Goal: Task Accomplishment & Management: Use online tool/utility

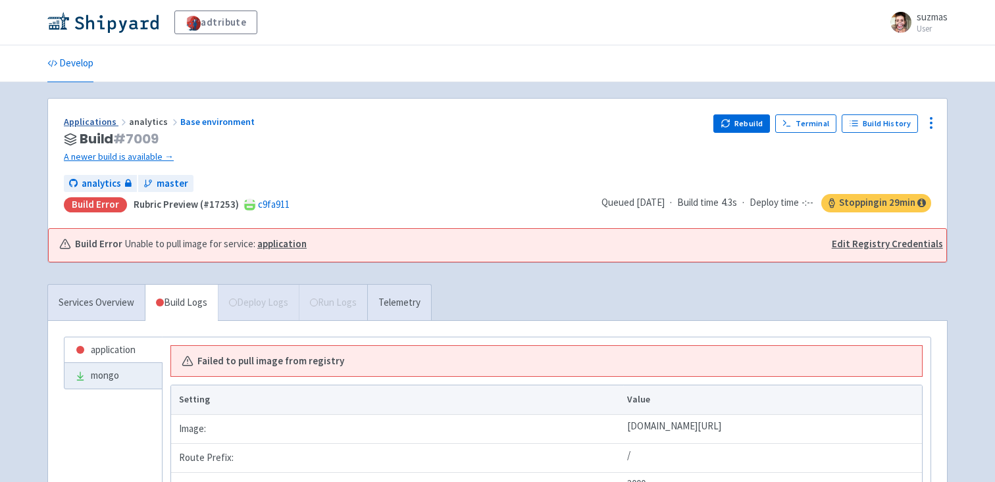
click at [97, 122] on link "Applications" at bounding box center [96, 122] width 65 height 12
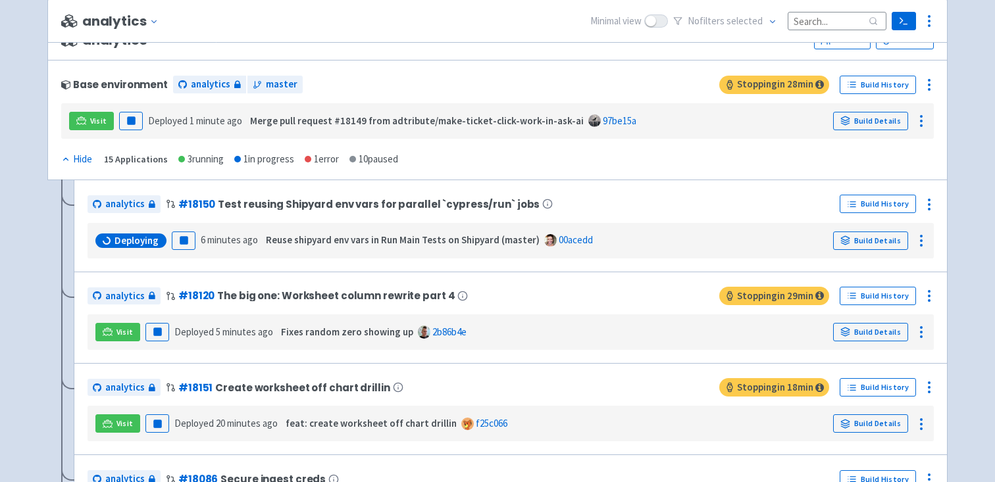
scroll to position [107, 0]
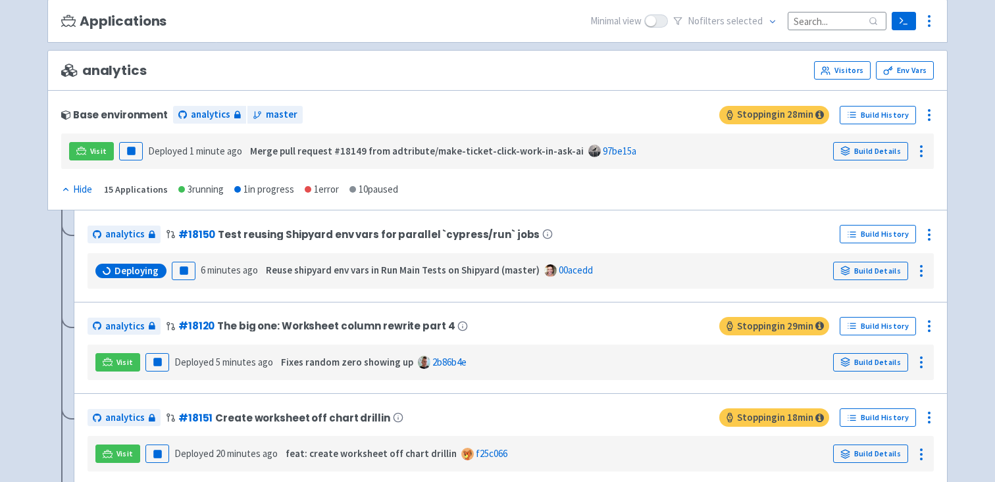
click at [319, 189] on div "1 error" at bounding box center [322, 189] width 34 height 15
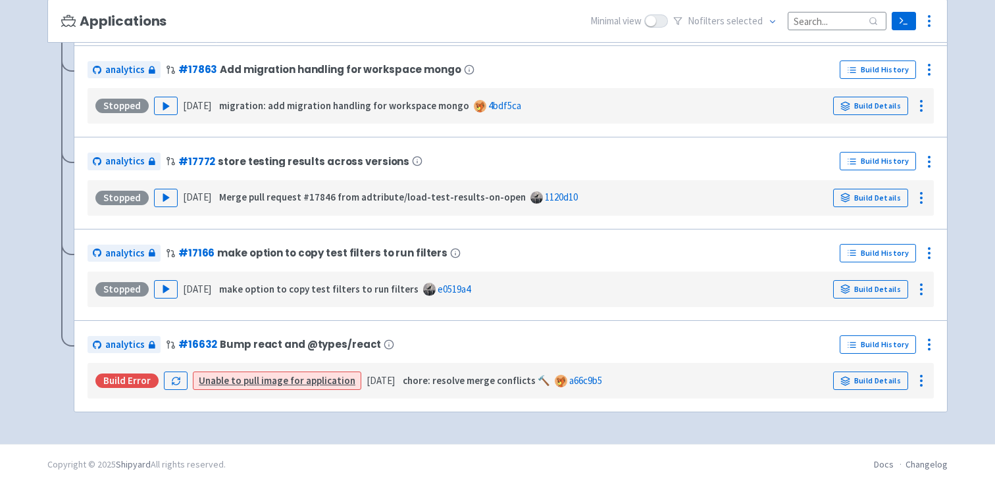
scroll to position [1196, 0]
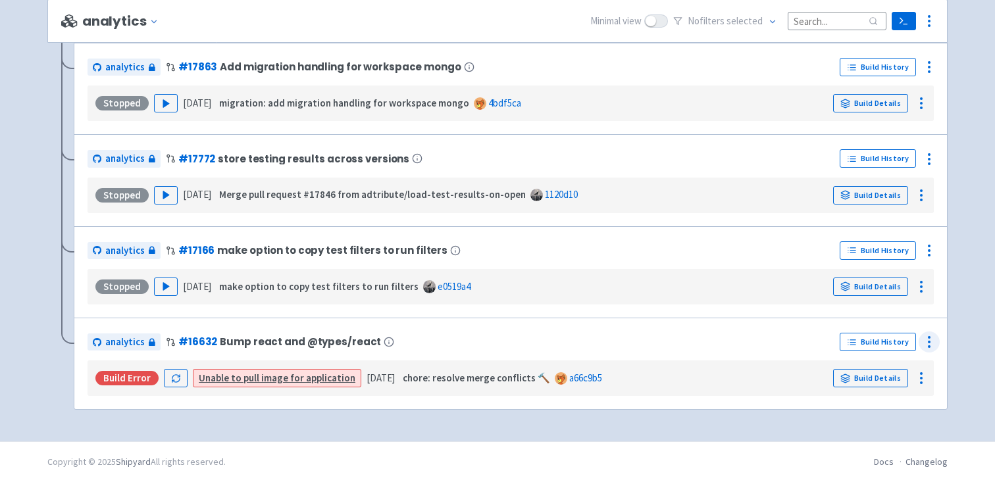
click at [923, 339] on icon at bounding box center [929, 342] width 16 height 16
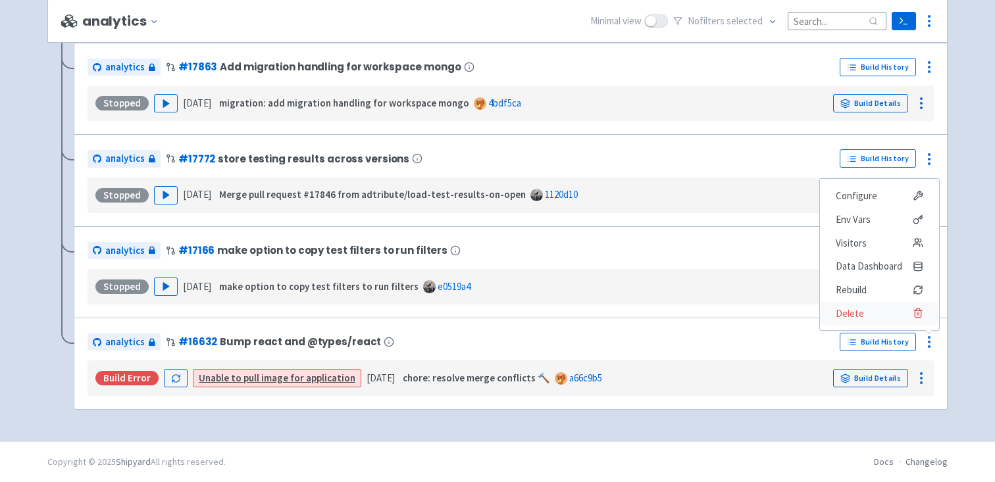
click at [872, 317] on span "Delete" at bounding box center [880, 314] width 88 height 18
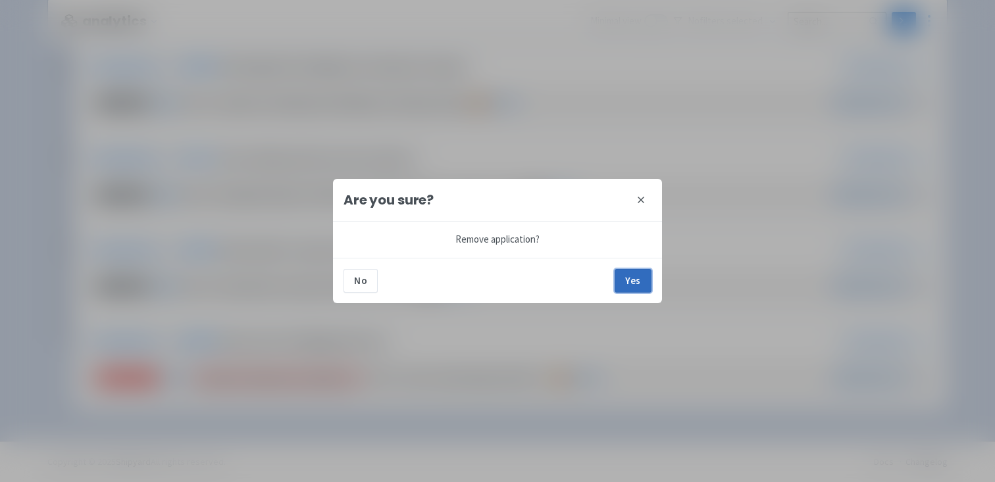
click at [644, 278] on button "Yes" at bounding box center [633, 281] width 37 height 24
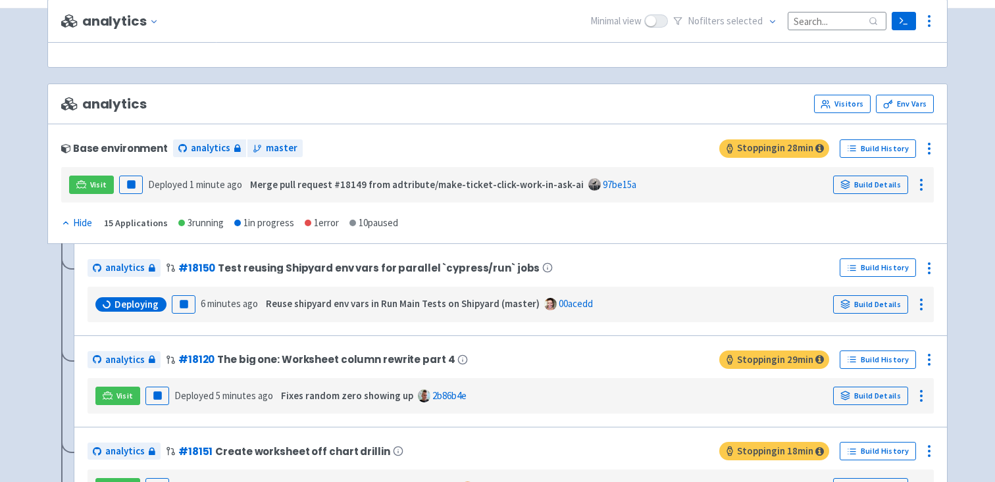
scroll to position [0, 0]
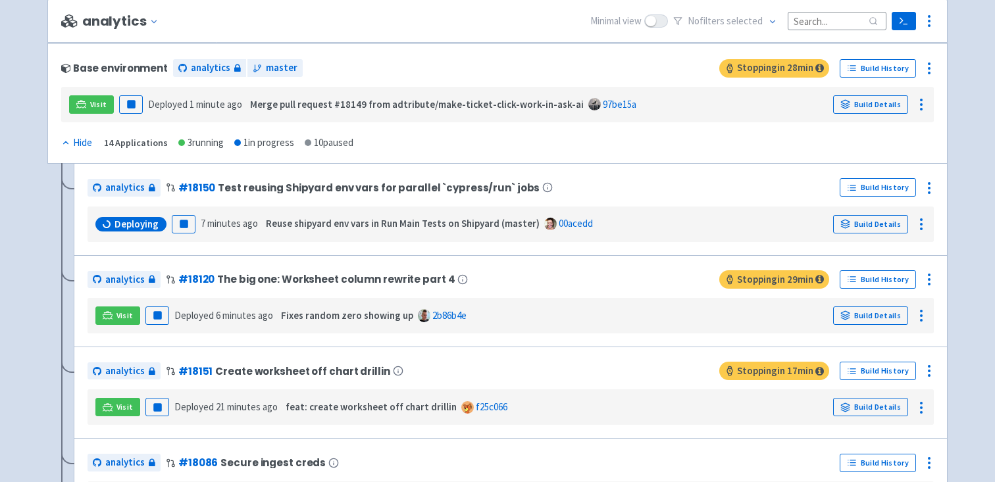
scroll to position [103, 0]
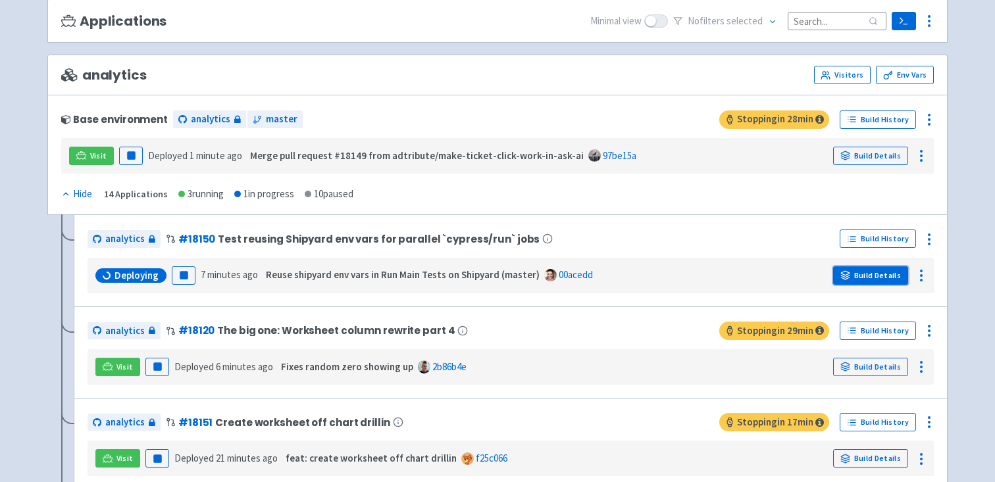
click at [855, 279] on link "Build Details" at bounding box center [870, 276] width 75 height 18
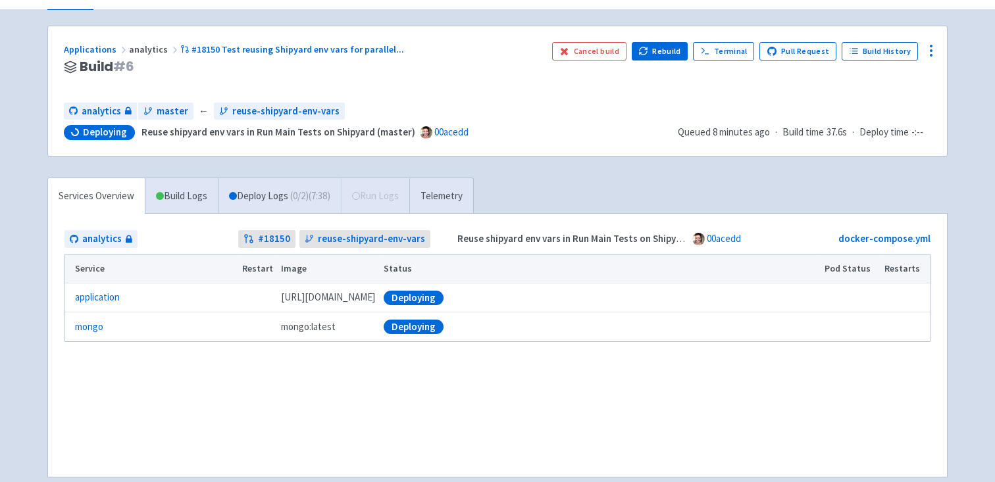
scroll to position [74, 0]
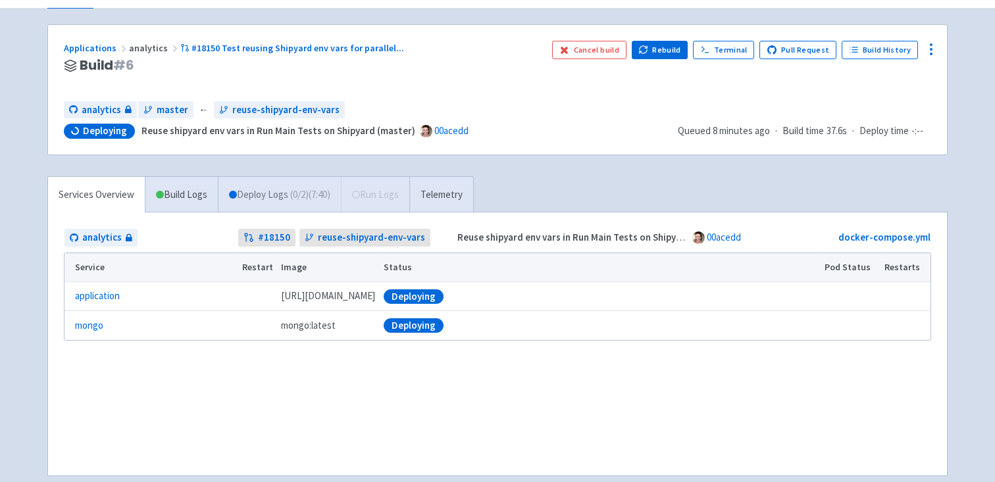
click at [284, 195] on link "Deploy Logs ( 0 / 2 ) (7:40)" at bounding box center [279, 195] width 123 height 36
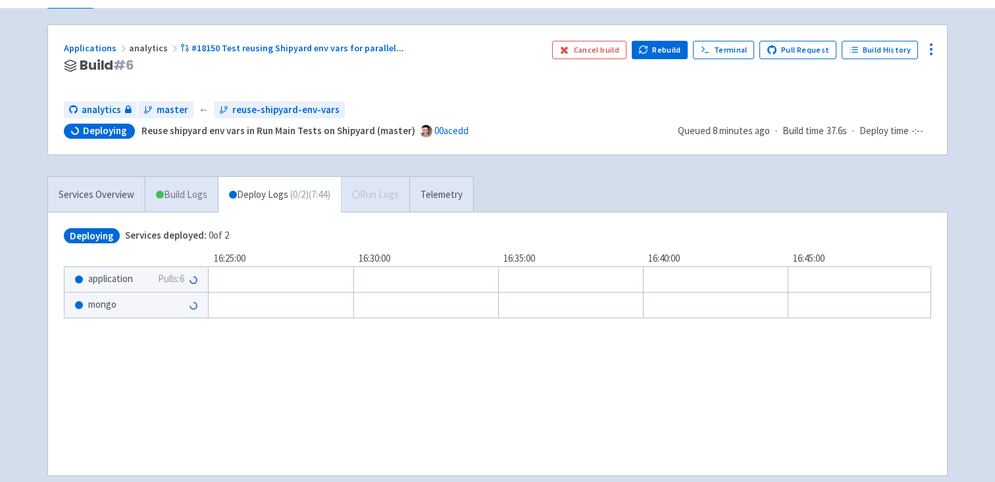
click at [166, 199] on link "Build Logs" at bounding box center [181, 195] width 72 height 36
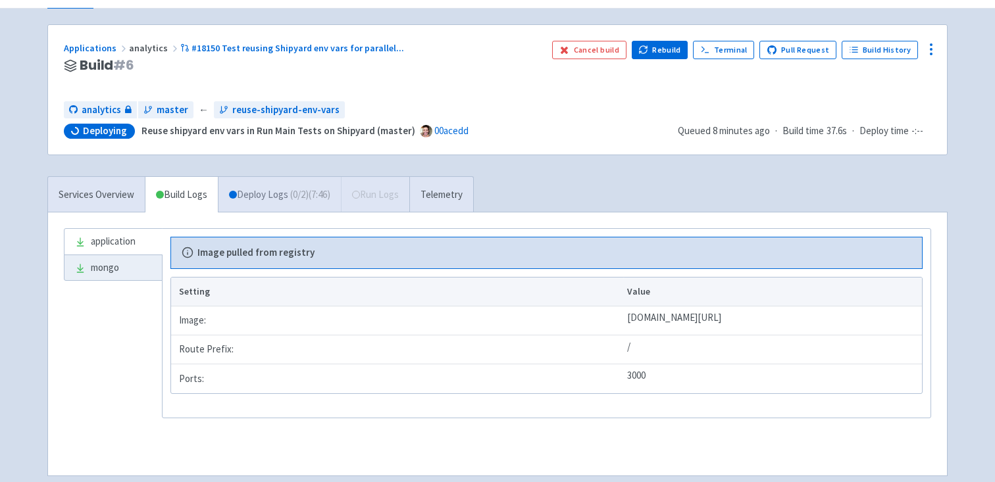
click at [255, 188] on link "Deploy Logs ( 0 / 2 ) (7:46)" at bounding box center [279, 195] width 123 height 36
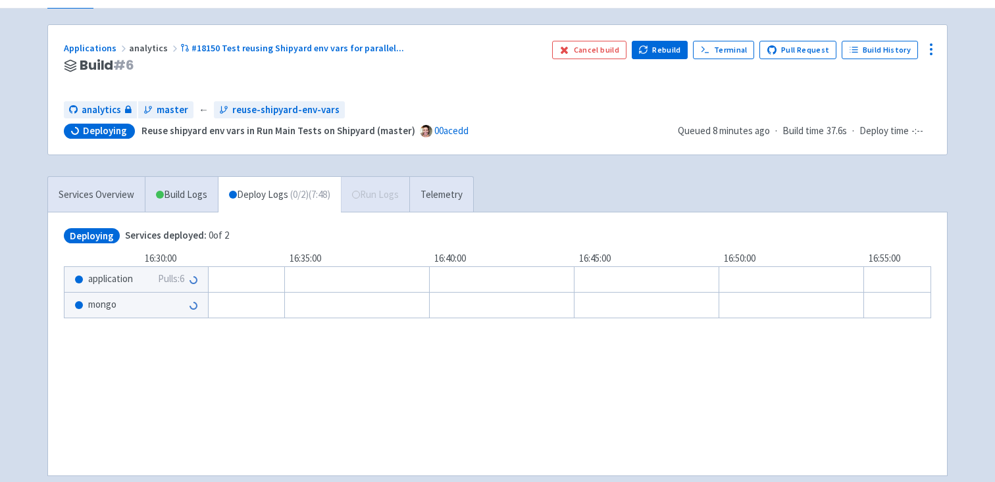
scroll to position [0, 436]
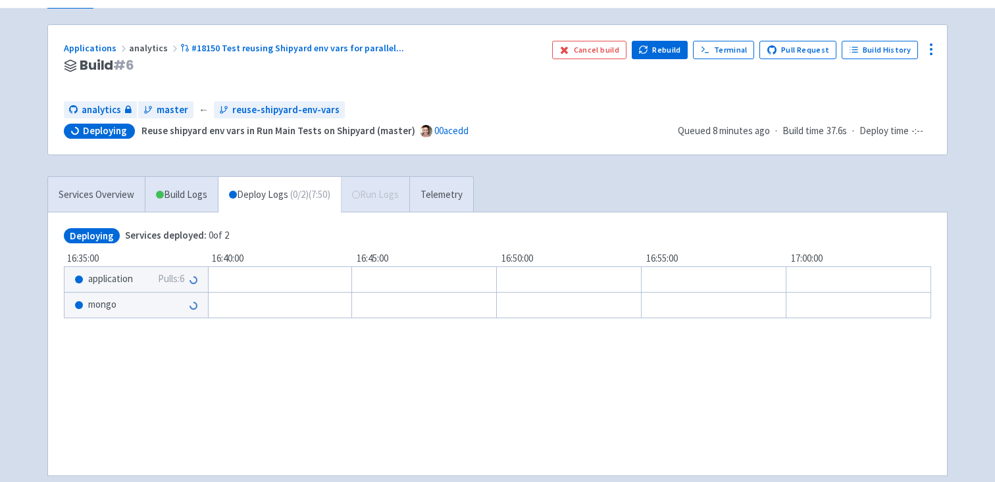
click at [109, 282] on span "application" at bounding box center [110, 279] width 45 height 15
click at [179, 278] on span "Pulls: 6" at bounding box center [171, 279] width 26 height 15
click at [457, 194] on link "Telemetry" at bounding box center [441, 195] width 64 height 36
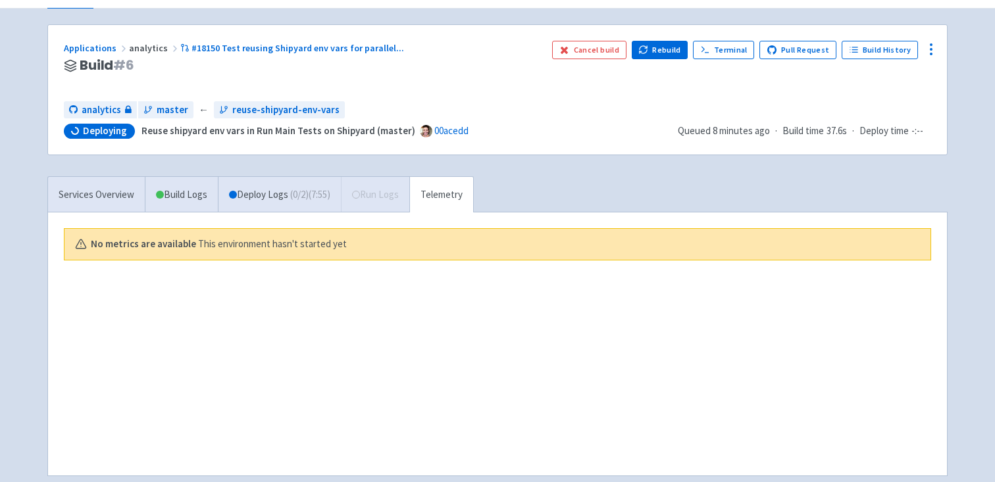
click at [384, 197] on div "Services Overview Build Logs Deploy Logs ( 0 / 2 ) (7:55) Run Logs Telemetry" at bounding box center [260, 194] width 426 height 36
click at [303, 199] on span "( 0 / 2 ) (7:56)" at bounding box center [310, 195] width 40 height 15
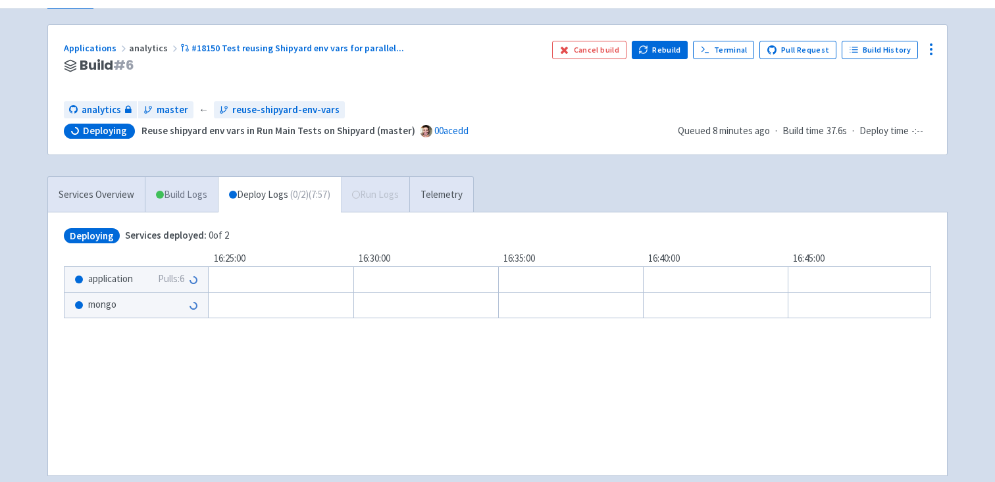
click at [189, 193] on link "Build Logs" at bounding box center [181, 195] width 72 height 36
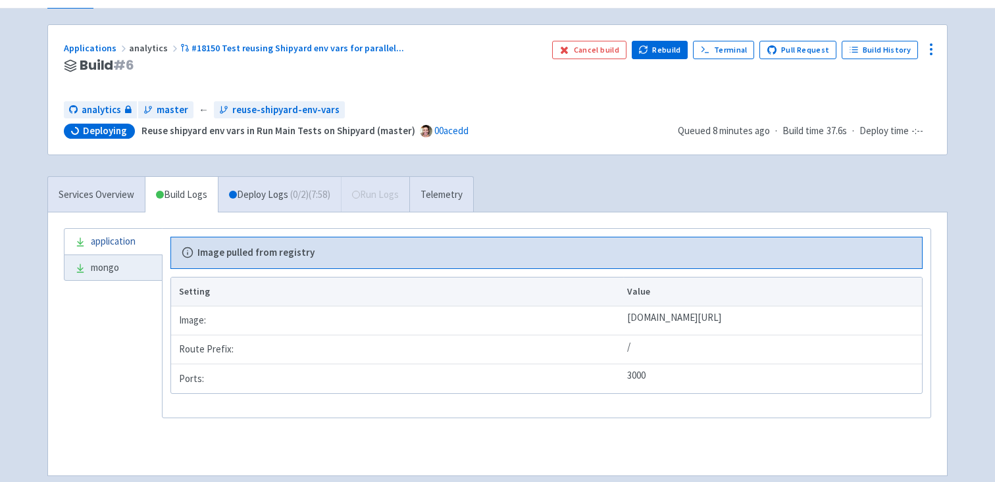
click at [123, 239] on link "application" at bounding box center [112, 242] width 97 height 26
click at [107, 239] on link "application" at bounding box center [112, 242] width 97 height 26
click at [101, 275] on link "mongo" at bounding box center [112, 268] width 97 height 26
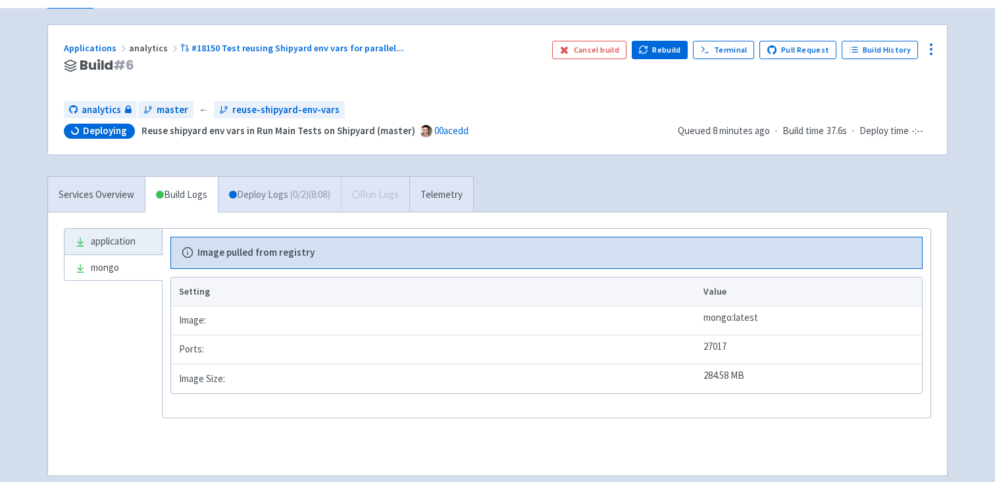
click at [274, 201] on link "Deploy Logs ( 0 / 2 ) (8:08)" at bounding box center [279, 195] width 123 height 36
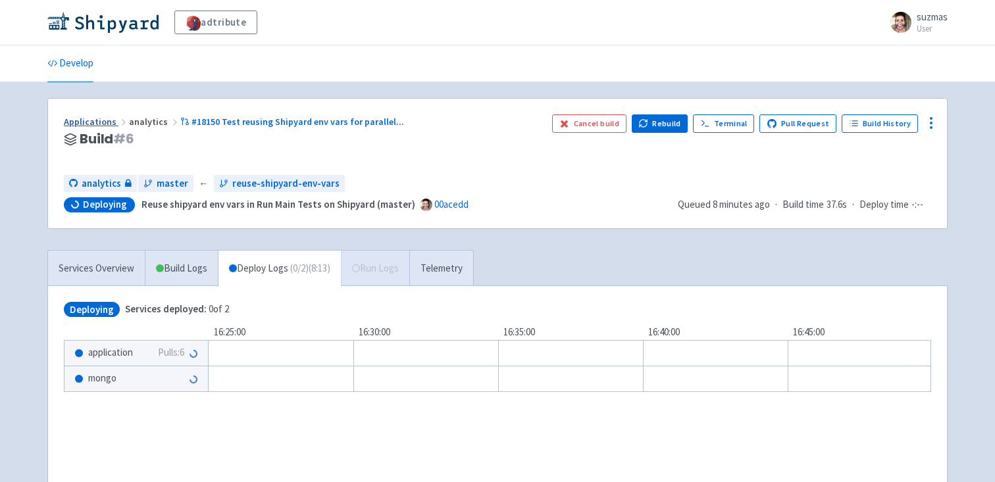
click at [86, 122] on link "Applications" at bounding box center [96, 122] width 65 height 12
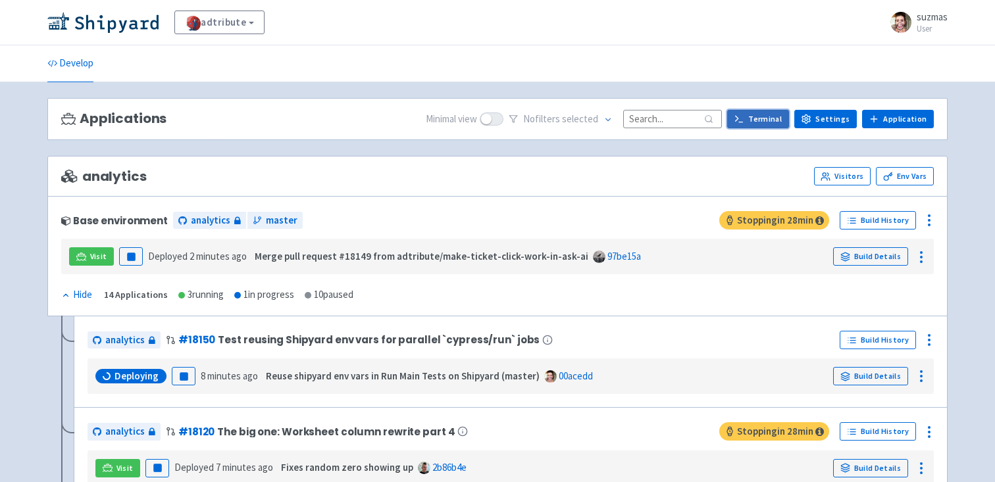
click at [775, 122] on link "Terminal" at bounding box center [758, 119] width 62 height 18
